Goal: Task Accomplishment & Management: Complete application form

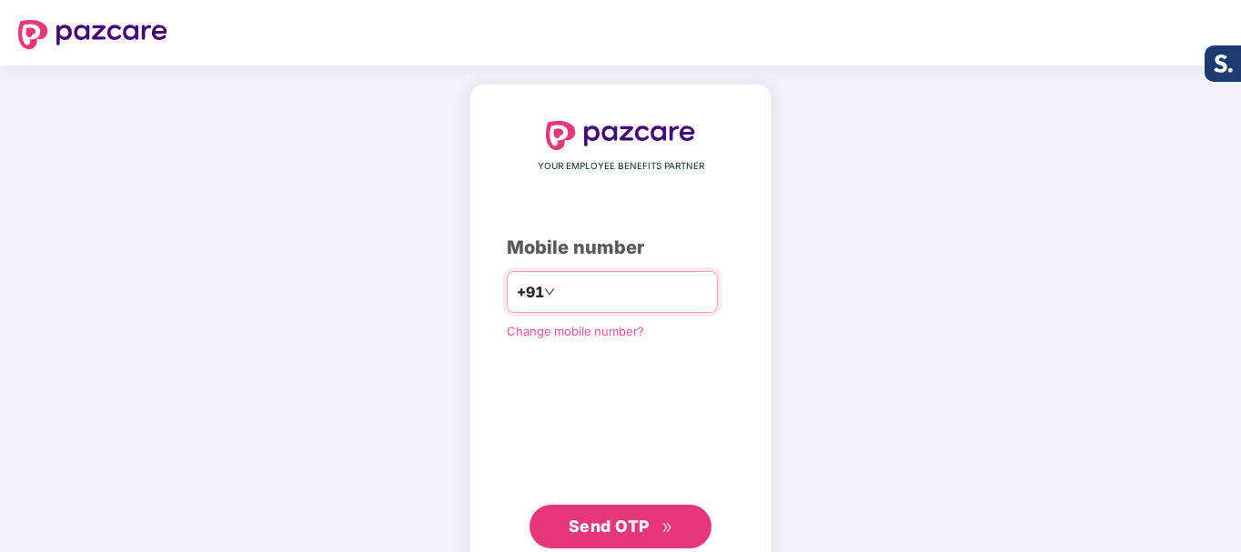
type input "**********"
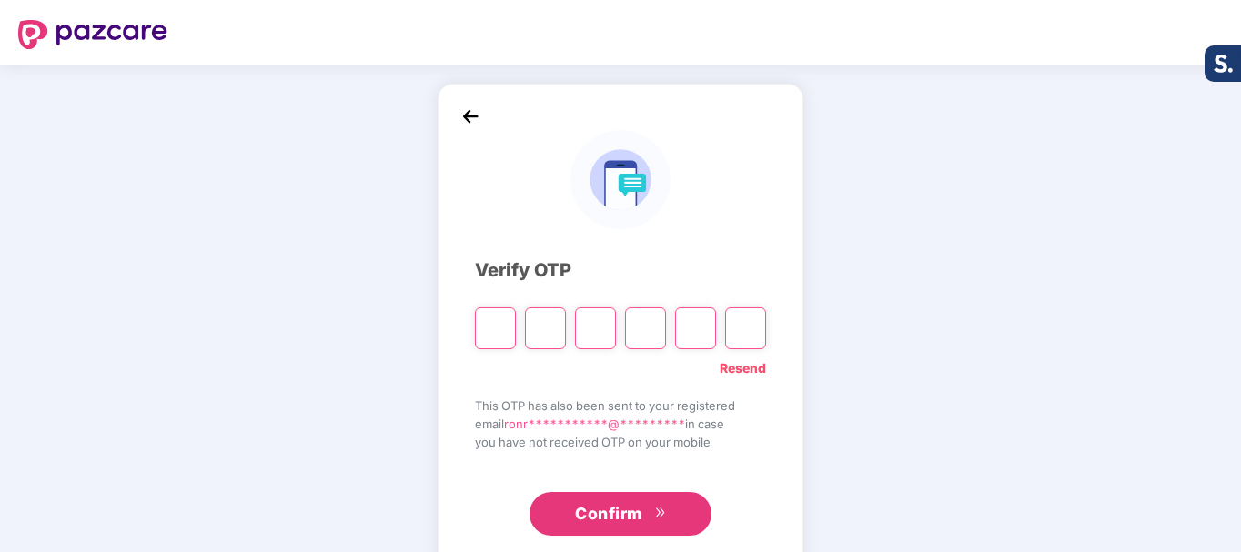
type input "*"
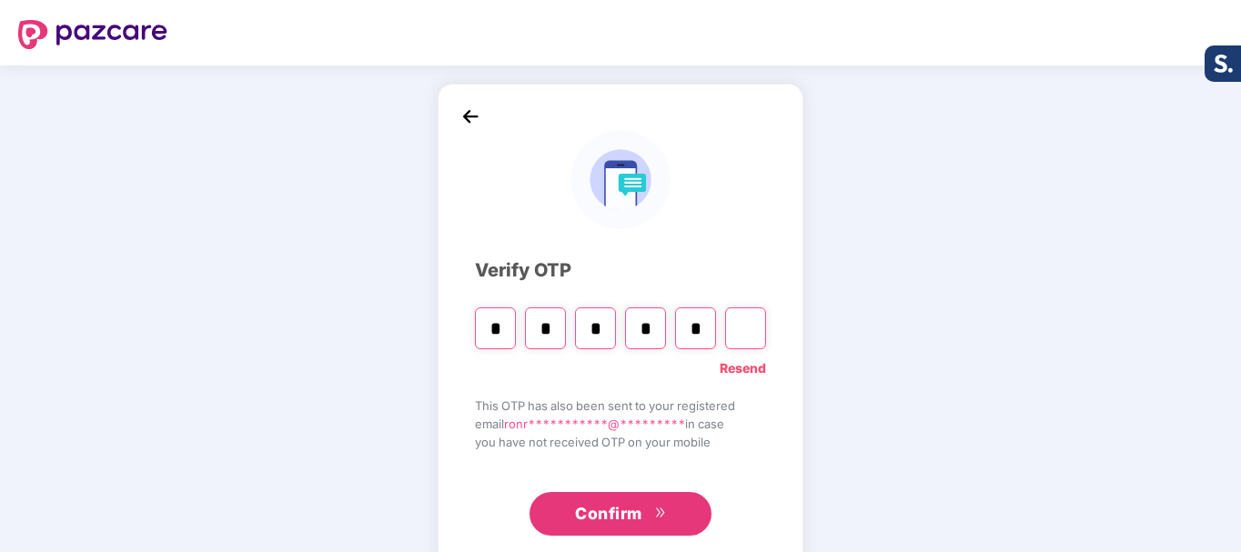
type input "*"
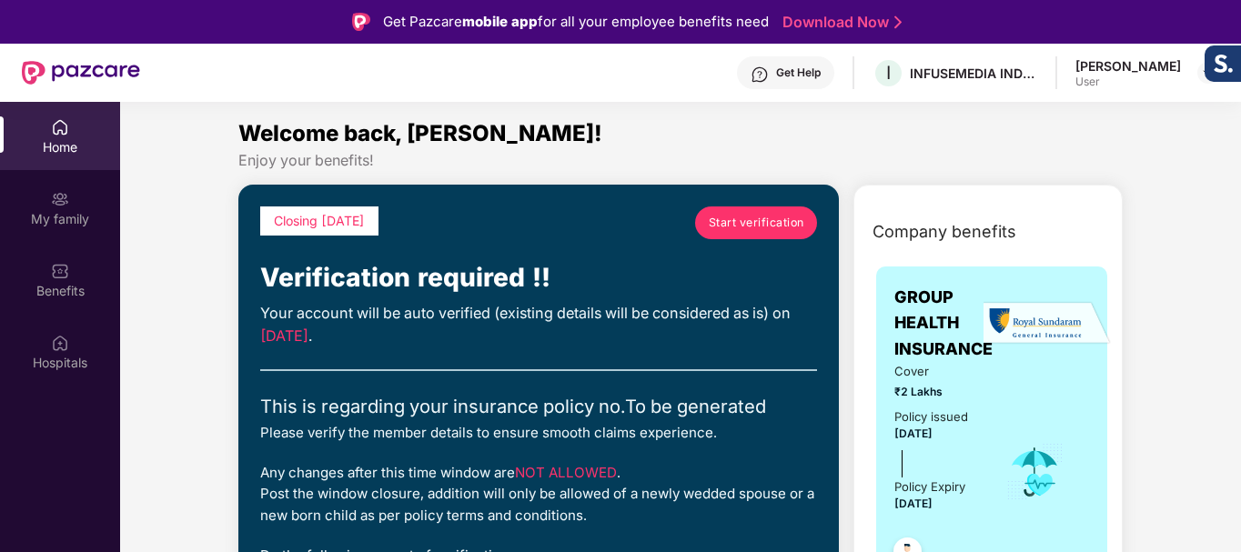
click at [758, 208] on link "Start verification" at bounding box center [756, 223] width 122 height 33
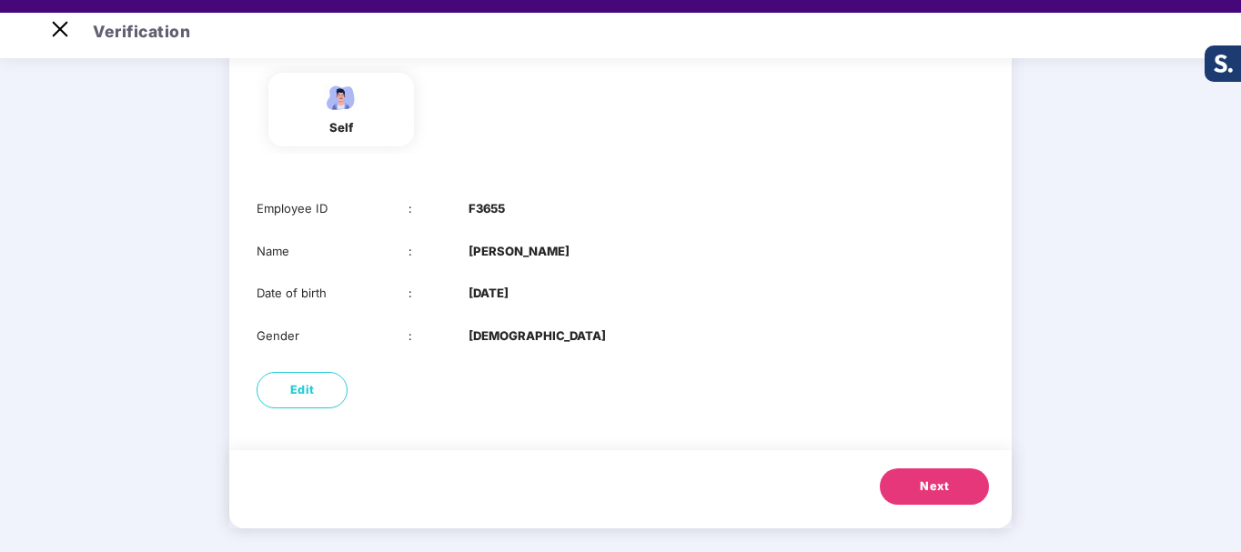
scroll to position [44, 0]
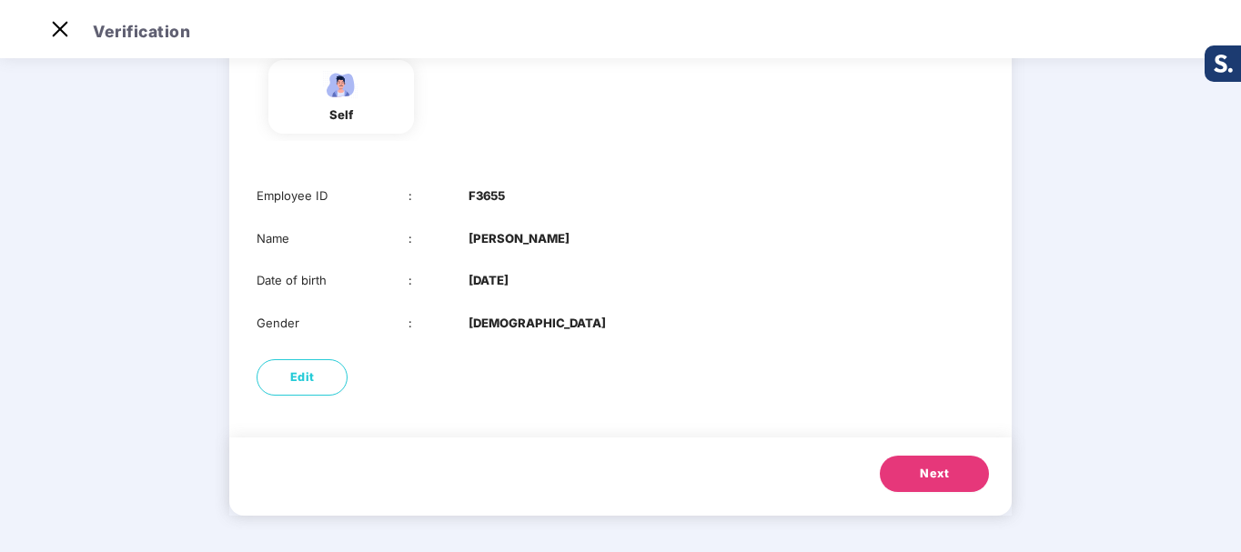
click at [941, 471] on span "Next" at bounding box center [934, 474] width 29 height 18
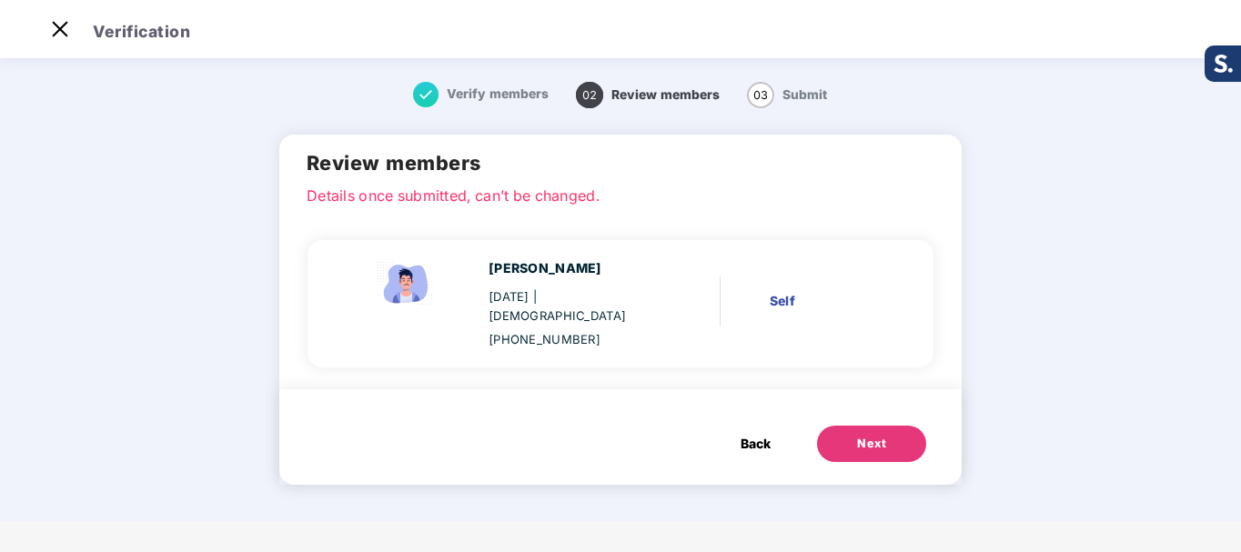
scroll to position [0, 0]
click at [891, 426] on button "Next" at bounding box center [871, 444] width 109 height 36
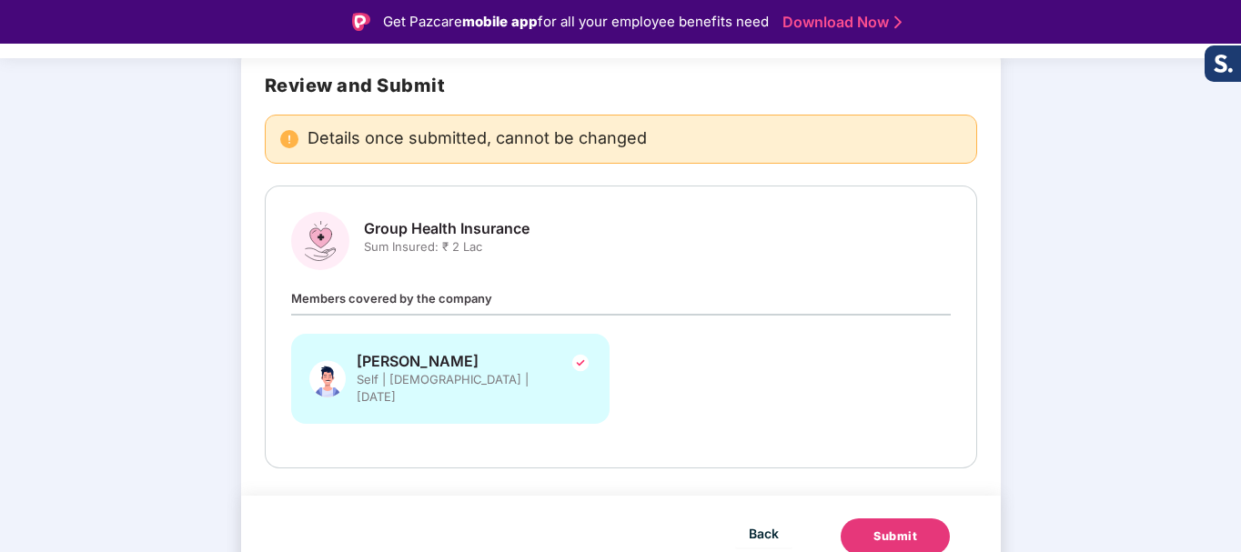
scroll to position [132, 0]
click at [916, 520] on button "Submit" at bounding box center [895, 536] width 109 height 36
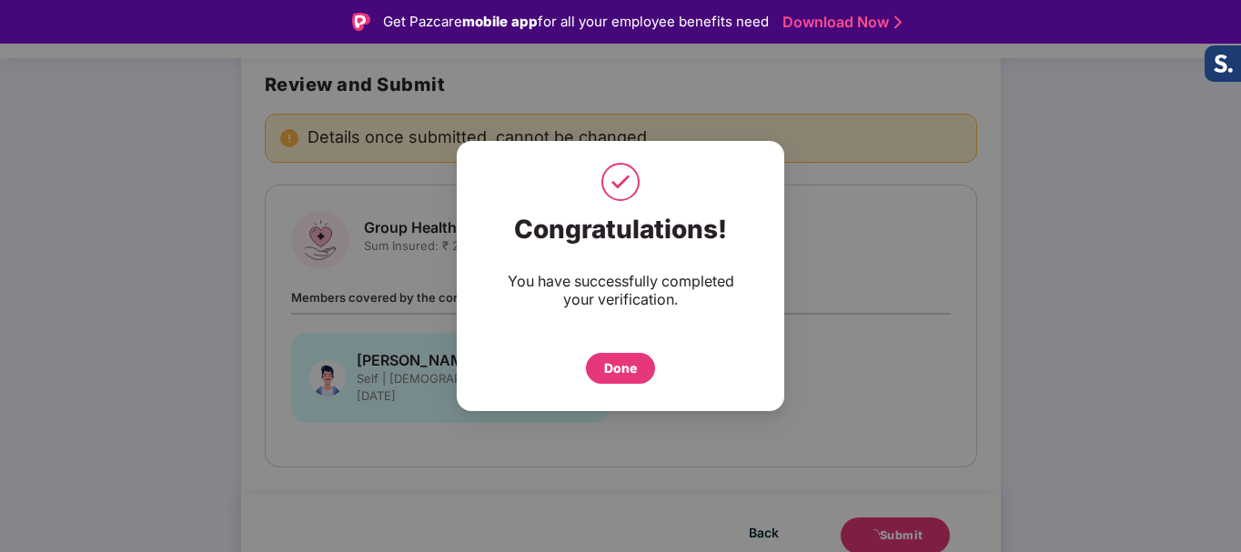
click at [609, 371] on div "Done" at bounding box center [620, 369] width 33 height 20
